Goal: Information Seeking & Learning: Learn about a topic

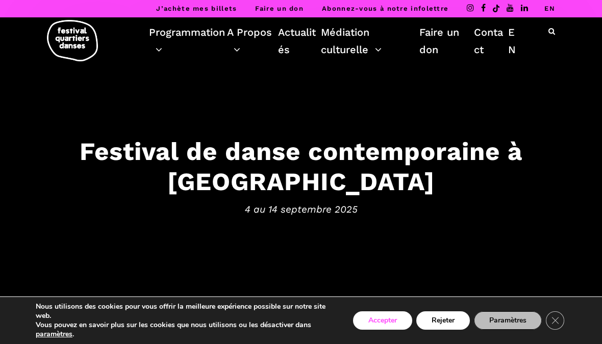
click at [404, 318] on button "Accepter" at bounding box center [382, 320] width 59 height 18
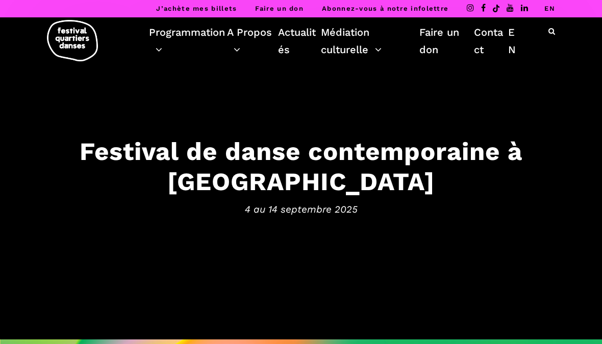
click at [552, 10] on link "EN" at bounding box center [550, 9] width 11 height 8
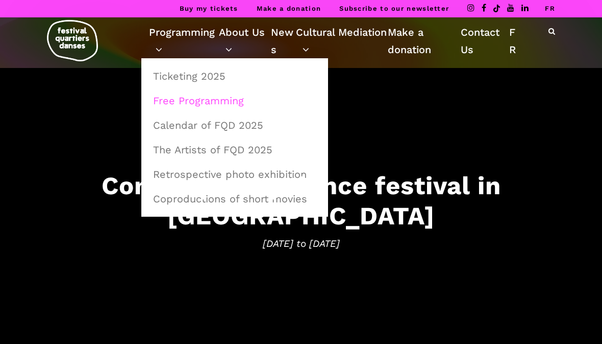
click at [241, 95] on link "Free Programming" at bounding box center [235, 100] width 176 height 23
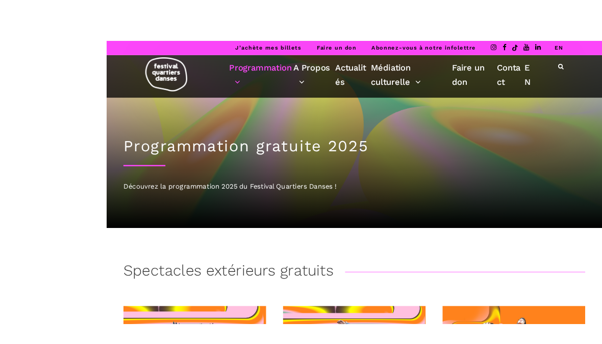
scroll to position [26, 0]
